Goal: Find specific page/section: Find specific page/section

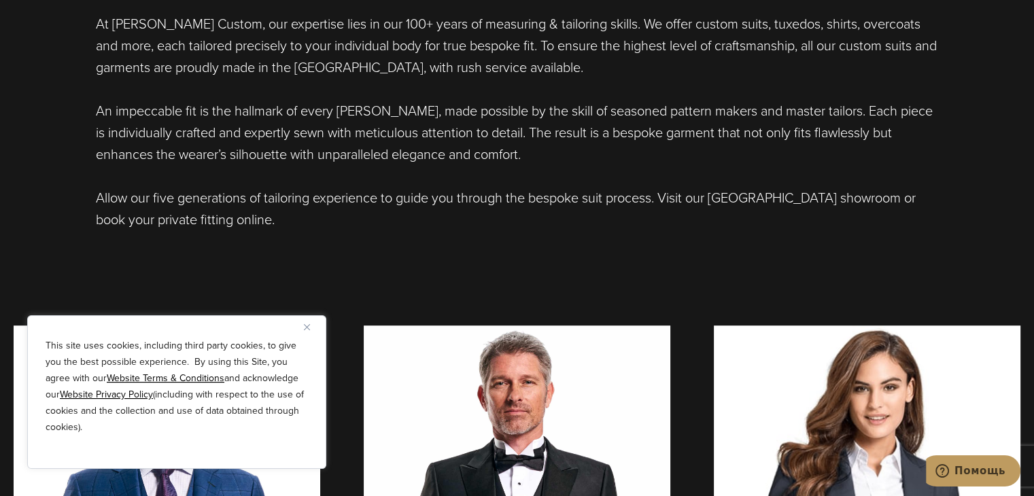
scroll to position [816, 0]
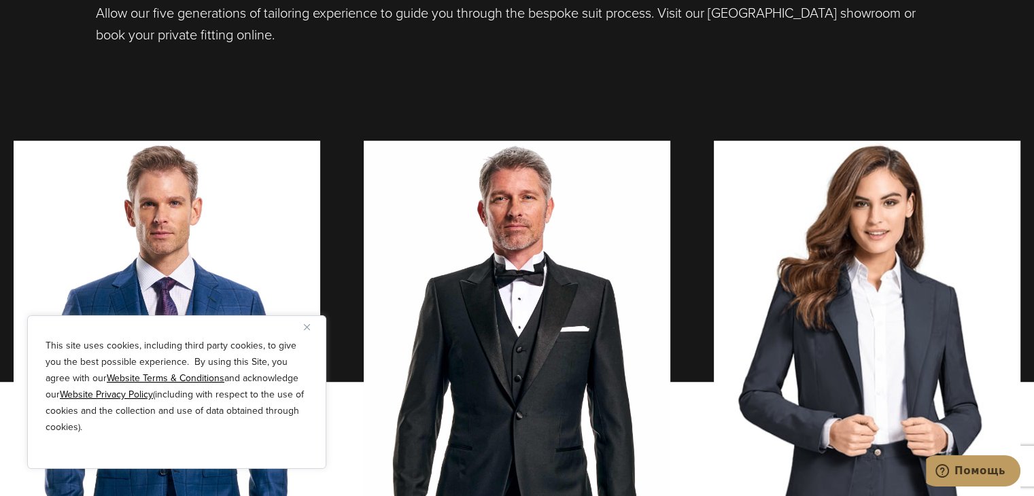
click at [311, 317] on div "This site uses cookies, including third party cookies, to give you the best pos…" at bounding box center [176, 392] width 299 height 154
click at [311, 322] on button "Close" at bounding box center [312, 327] width 16 height 16
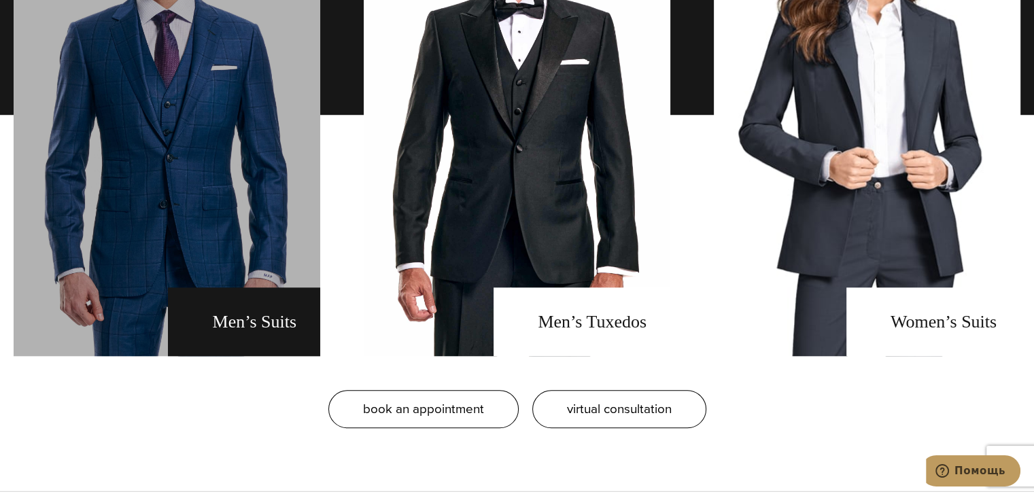
scroll to position [1088, 0]
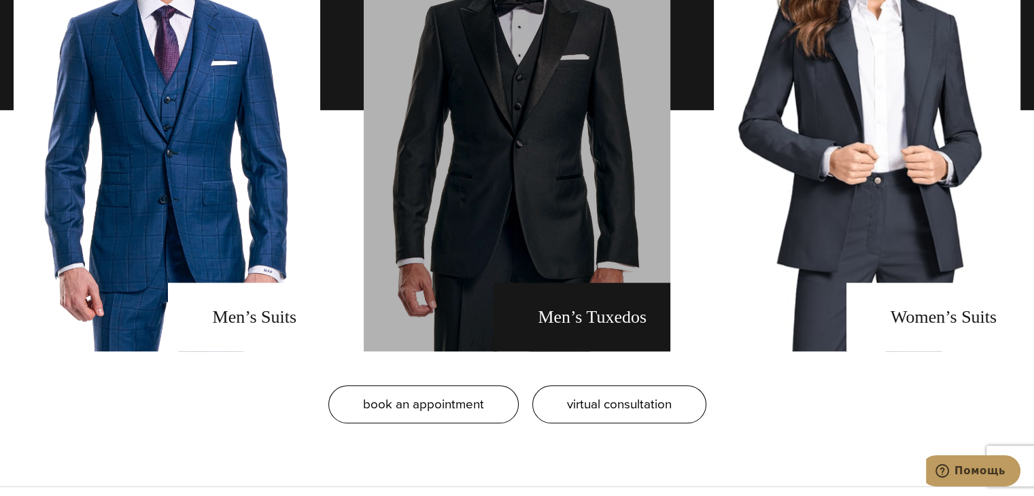
click at [653, 236] on link "men's tuxedos" at bounding box center [517, 110] width 307 height 483
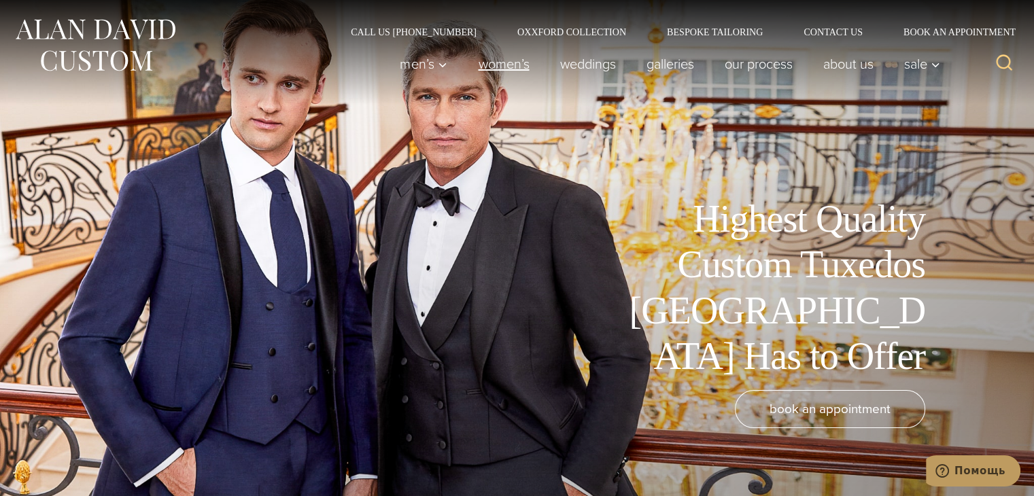
click at [507, 72] on link "Women’s" at bounding box center [504, 63] width 82 height 27
